Goal: Navigation & Orientation: Find specific page/section

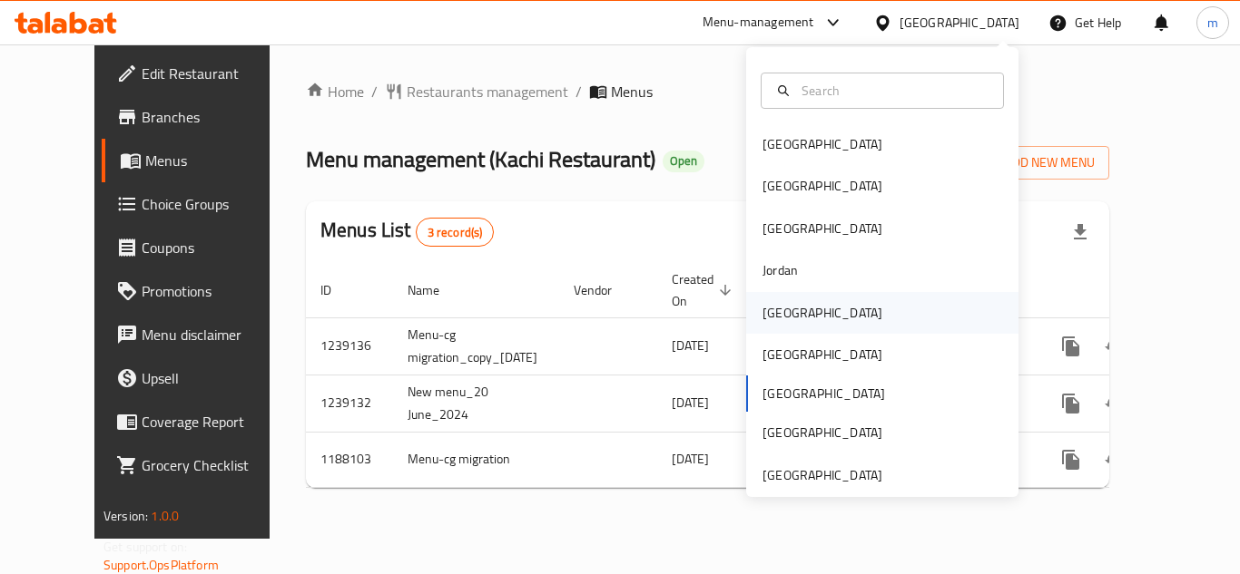
click at [763, 315] on div "[GEOGRAPHIC_DATA]" at bounding box center [822, 313] width 120 height 20
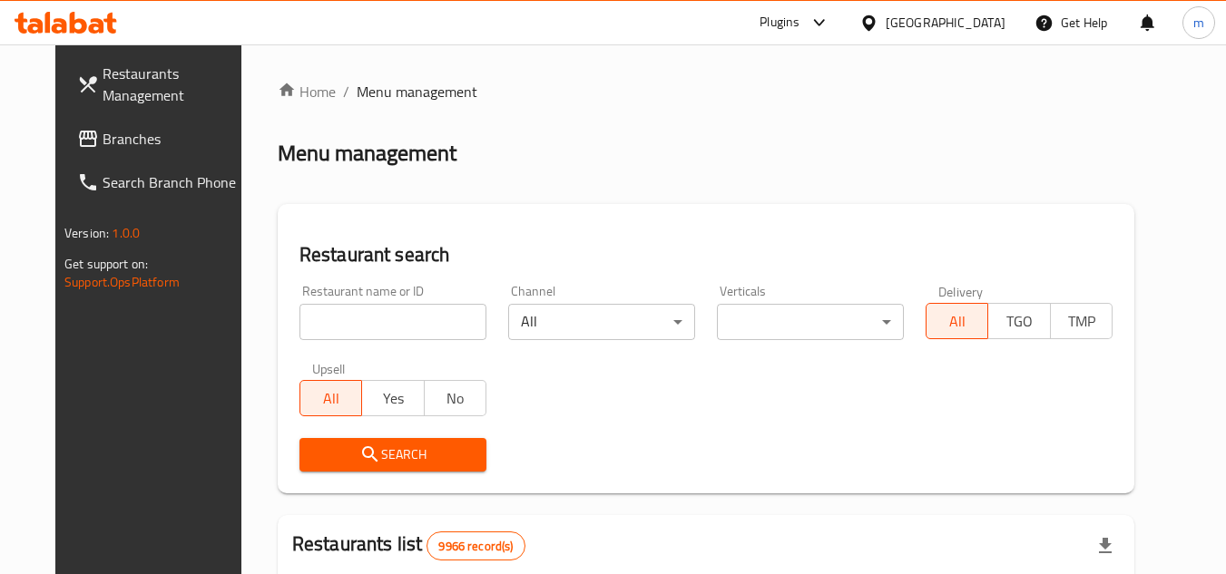
click at [103, 148] on span "Branches" at bounding box center [174, 139] width 143 height 22
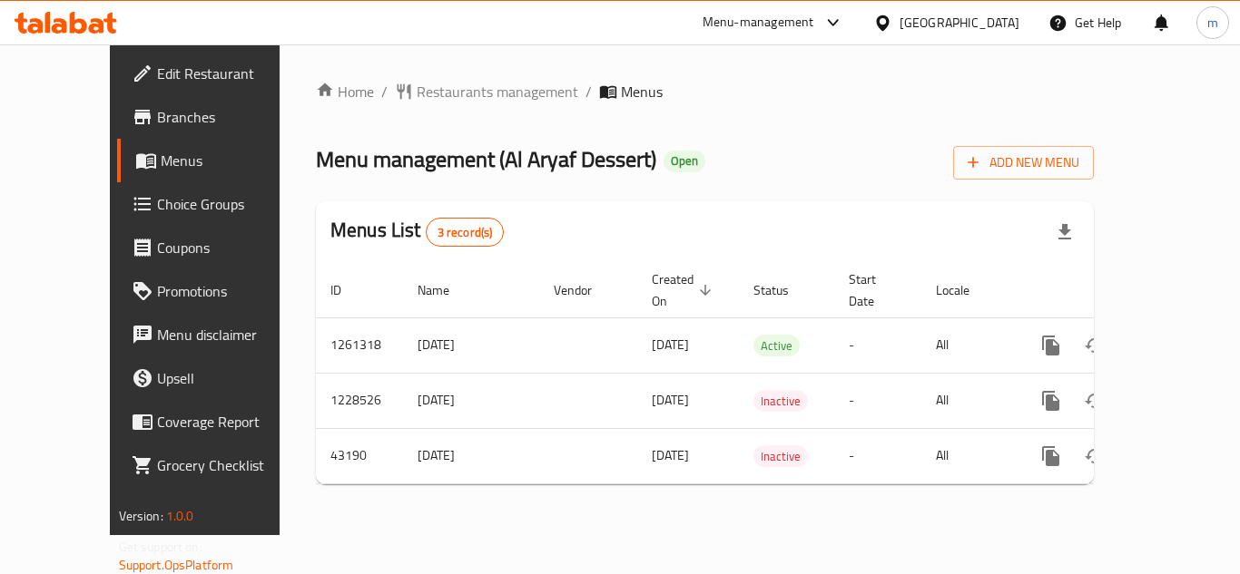
click at [1021, 22] on div "[GEOGRAPHIC_DATA]" at bounding box center [945, 23] width 175 height 44
click at [888, 25] on icon at bounding box center [882, 22] width 13 height 15
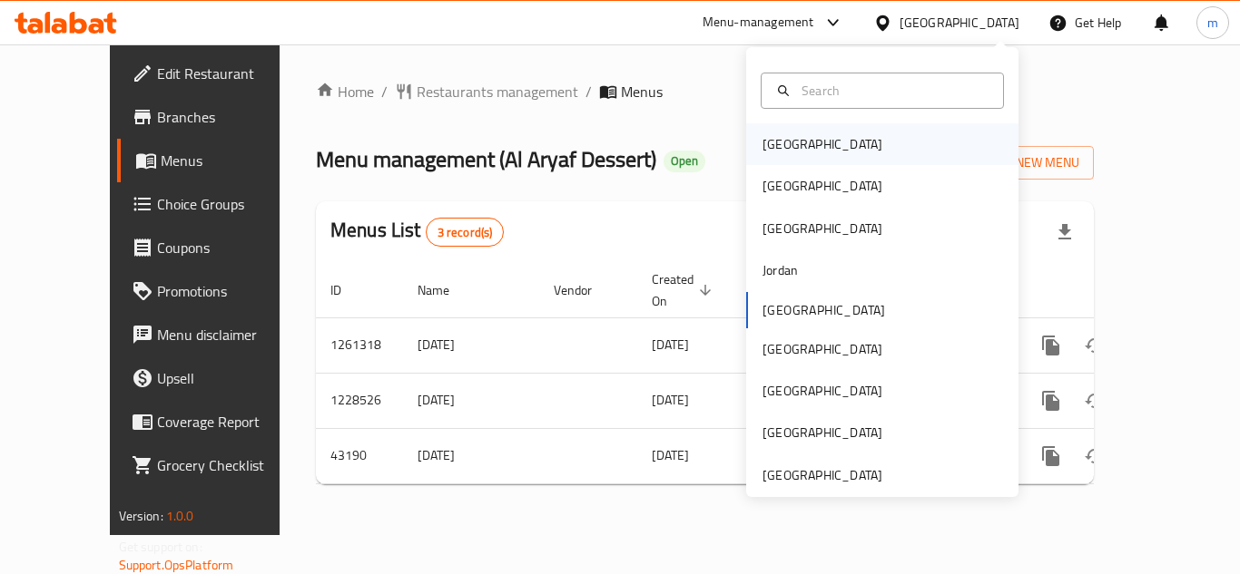
click at [884, 146] on div "[GEOGRAPHIC_DATA]" at bounding box center [882, 144] width 272 height 42
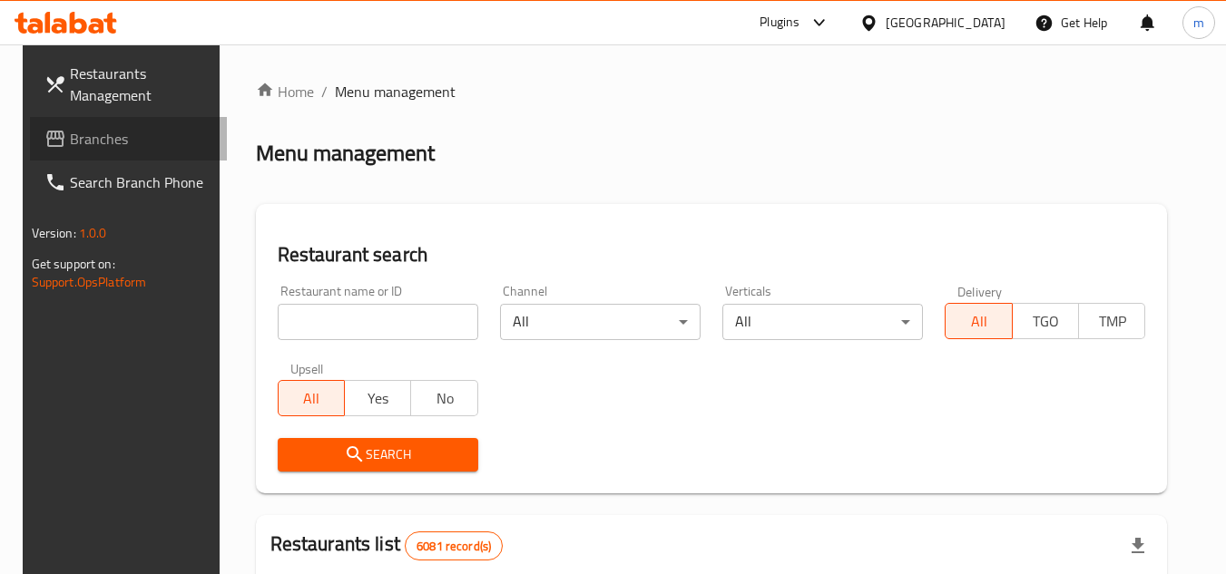
click at [79, 142] on span "Branches" at bounding box center [141, 139] width 143 height 22
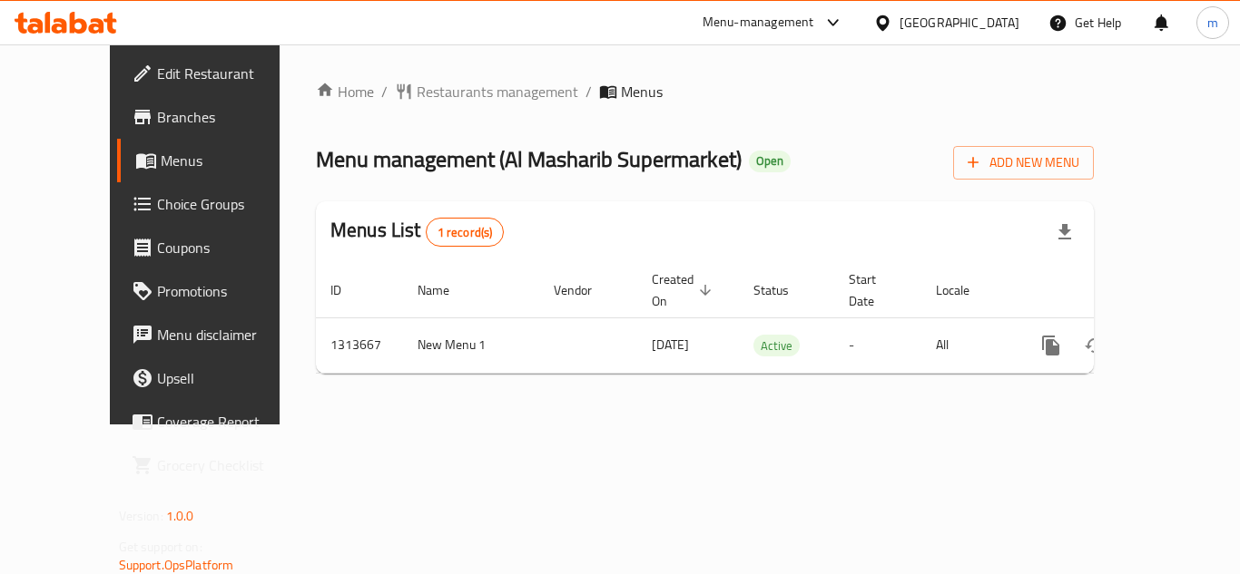
click at [988, 15] on div "[GEOGRAPHIC_DATA]" at bounding box center [959, 23] width 120 height 20
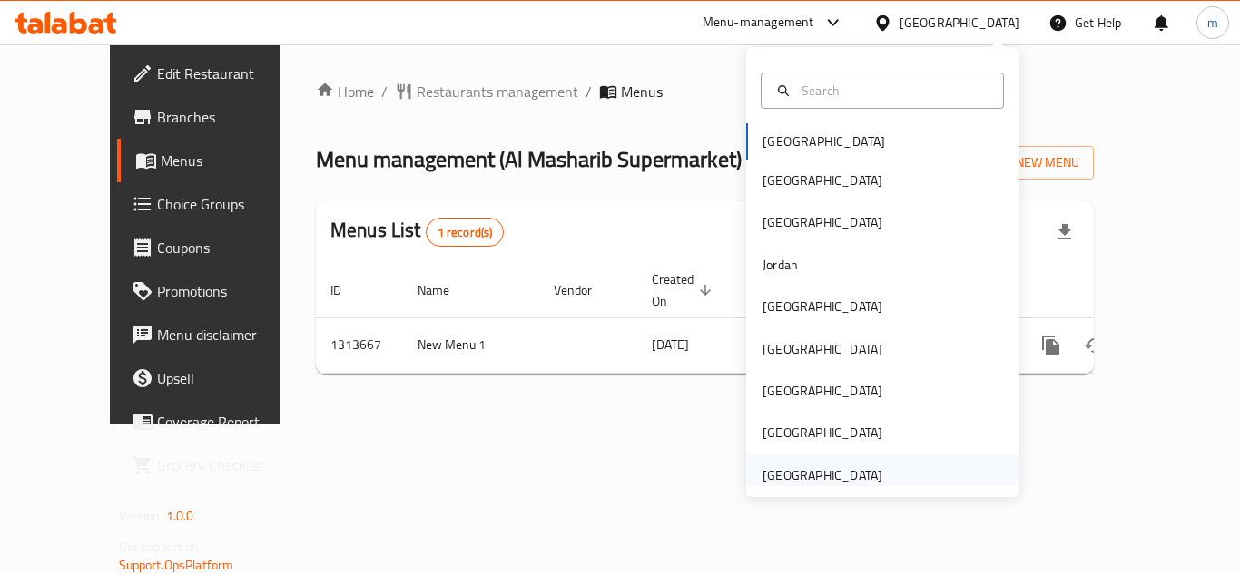
click at [829, 475] on div "[GEOGRAPHIC_DATA]" at bounding box center [822, 476] width 120 height 20
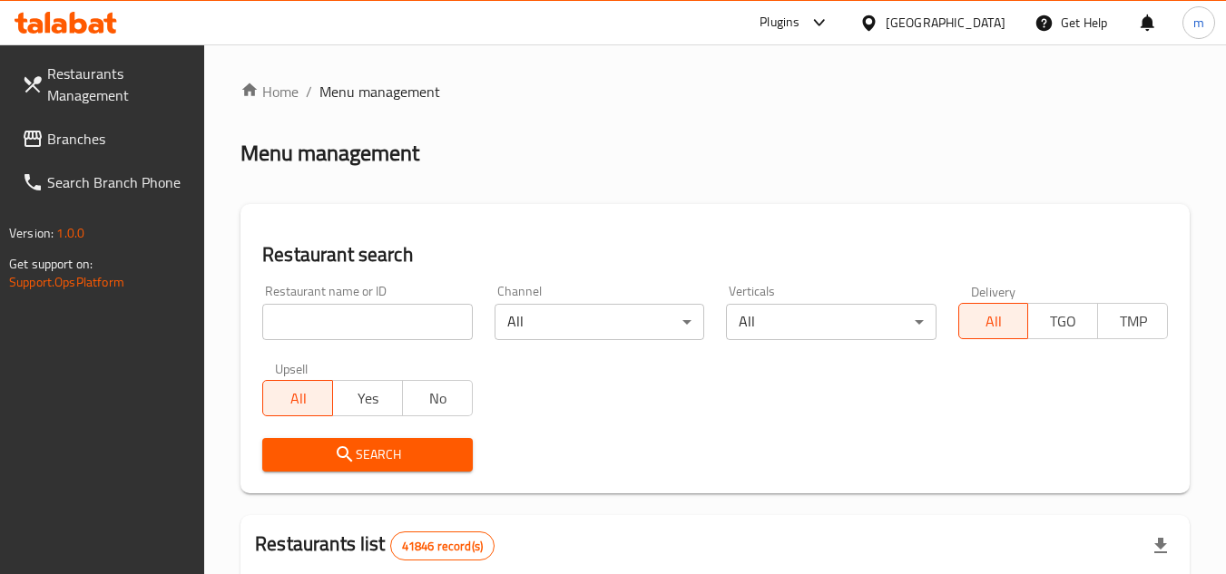
click at [54, 137] on span "Branches" at bounding box center [118, 139] width 143 height 22
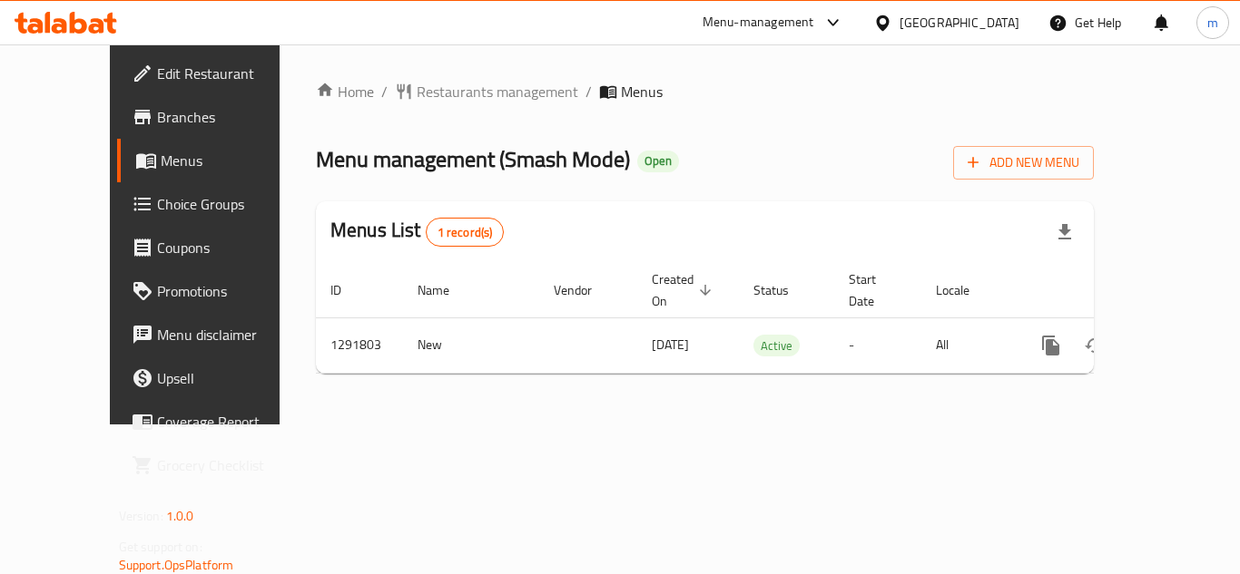
click at [854, 420] on div "Home / Restaurants management / Menus Menu management ( Smash Mode ) Open Add N…" at bounding box center [705, 234] width 850 height 380
click at [687, 89] on ol "Home / Restaurants management / Menus" at bounding box center [705, 92] width 778 height 22
click at [982, 16] on div "[GEOGRAPHIC_DATA]" at bounding box center [959, 23] width 120 height 20
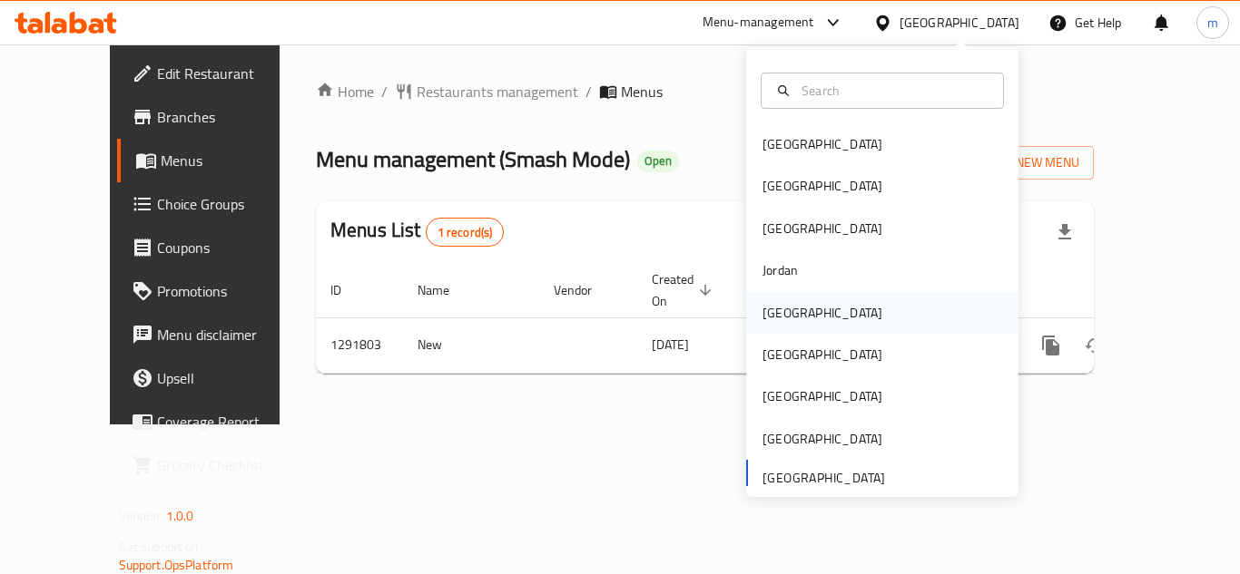
click at [770, 325] on div "[GEOGRAPHIC_DATA]" at bounding box center [822, 313] width 149 height 42
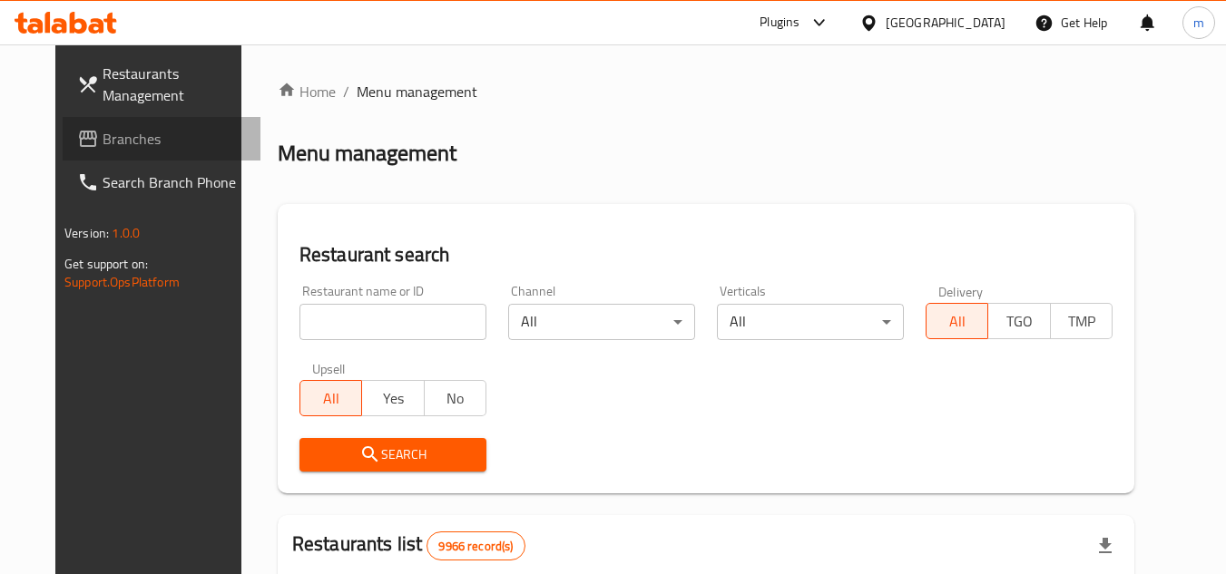
click at [103, 130] on span "Branches" at bounding box center [174, 139] width 143 height 22
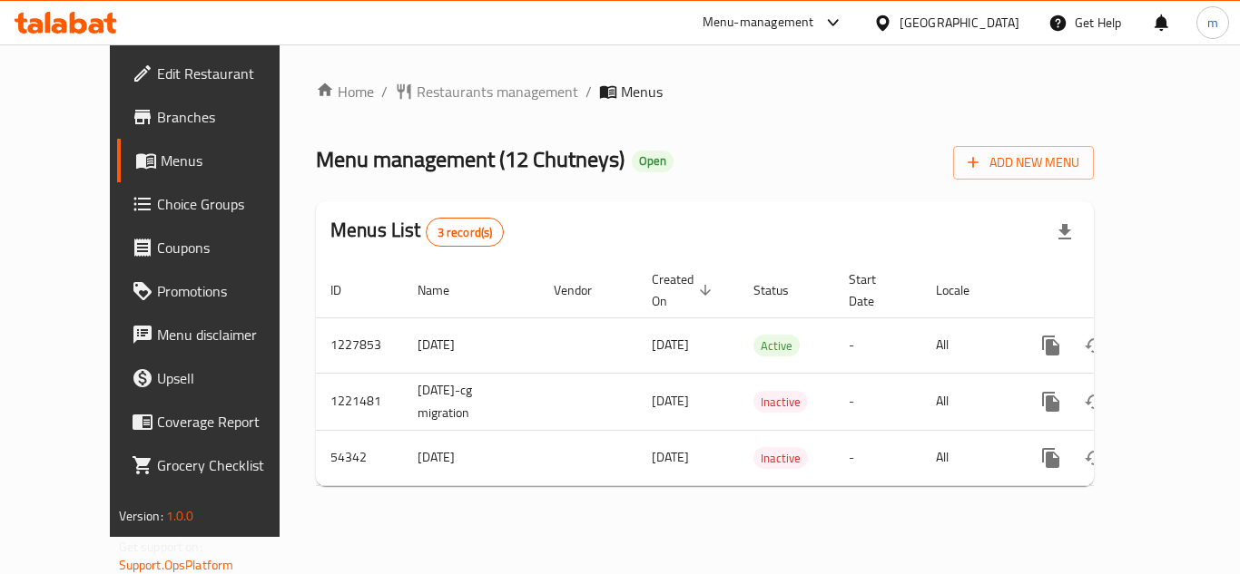
click at [1010, 21] on div "[GEOGRAPHIC_DATA]" at bounding box center [959, 23] width 120 height 20
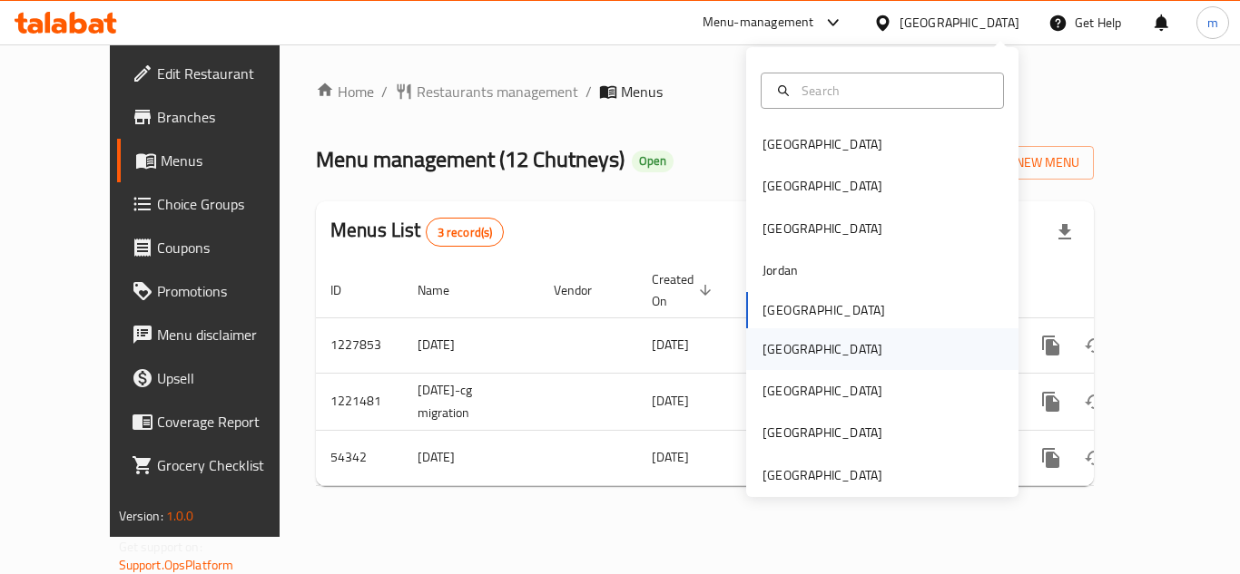
click at [808, 348] on div "[GEOGRAPHIC_DATA]" at bounding box center [882, 350] width 272 height 42
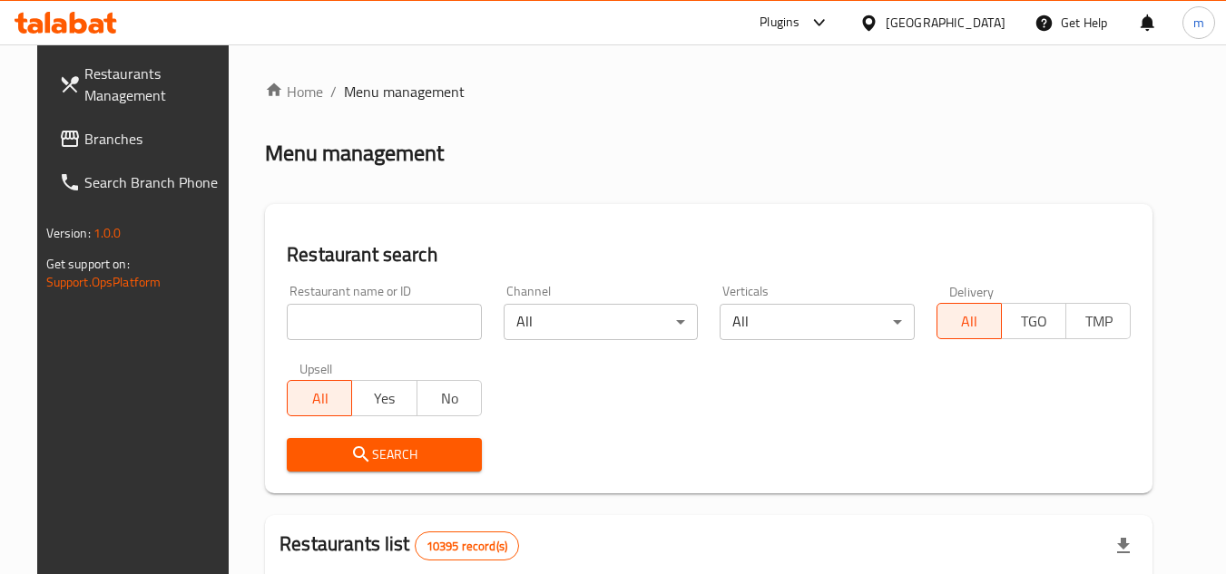
click at [104, 142] on span "Branches" at bounding box center [155, 139] width 143 height 22
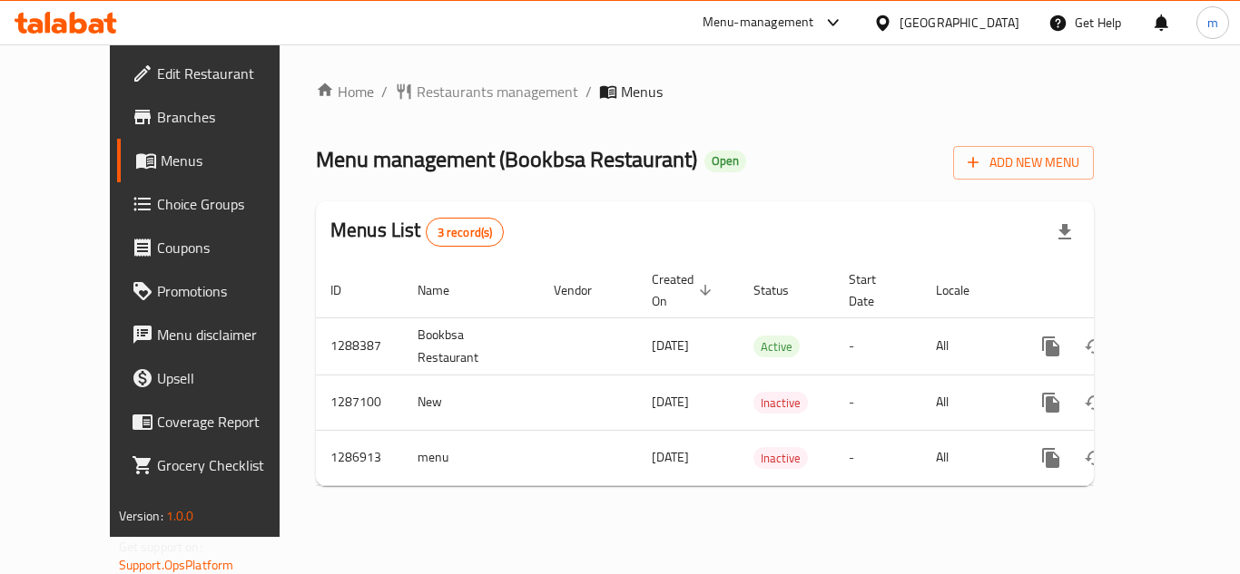
click at [1001, 28] on div "[GEOGRAPHIC_DATA]" at bounding box center [959, 23] width 120 height 20
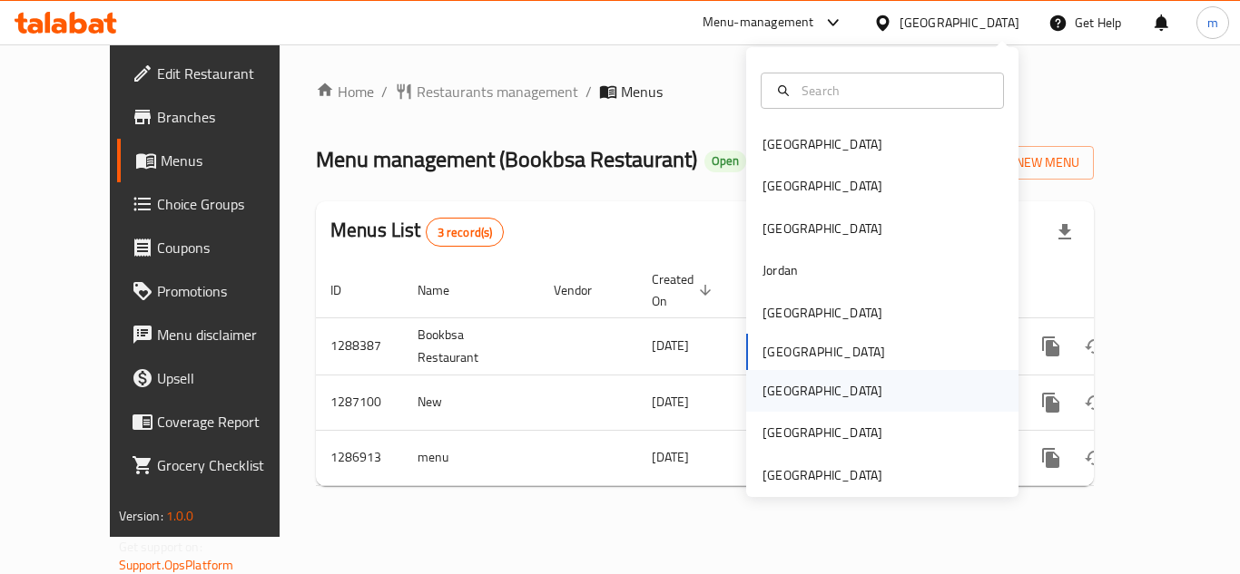
click at [804, 391] on div "[GEOGRAPHIC_DATA]" at bounding box center [882, 391] width 272 height 42
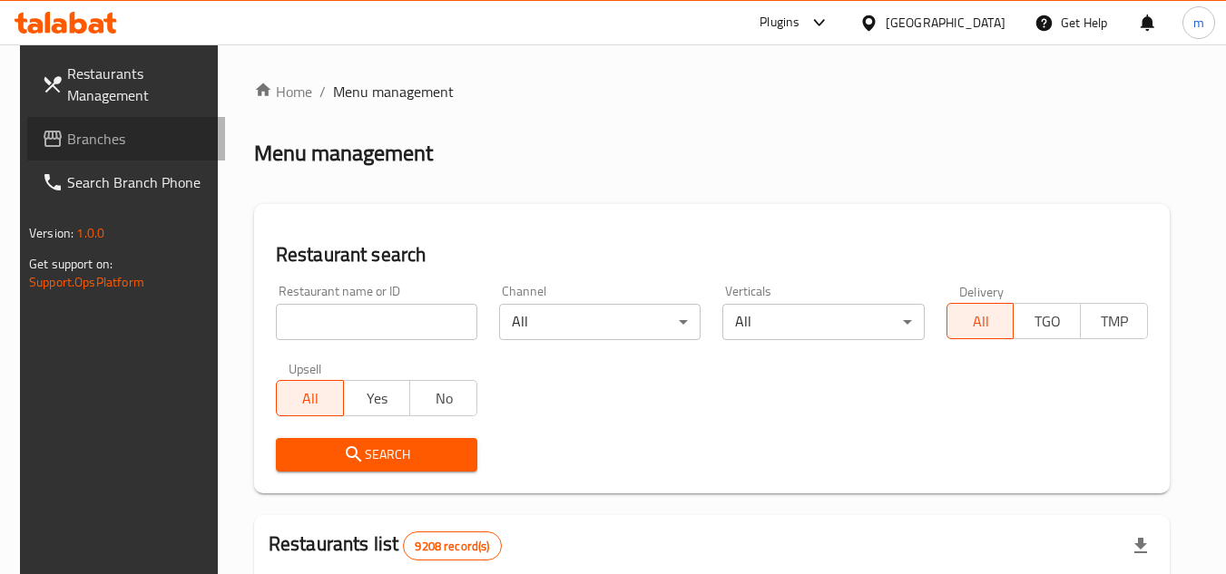
click at [96, 142] on span "Branches" at bounding box center [138, 139] width 143 height 22
